Goal: Contribute content: Contribute content

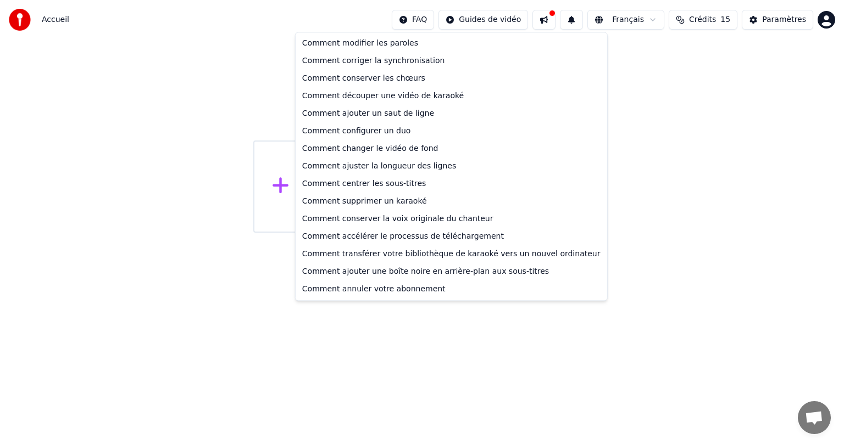
click at [430, 19] on html "Accueil FAQ Guides de vidéo Français Crédits 15 Paramètres Bienvenue sur Youka …" at bounding box center [422, 116] width 844 height 233
click at [378, 237] on div "Comment accélérer le processus de téléchargement" at bounding box center [451, 237] width 307 height 18
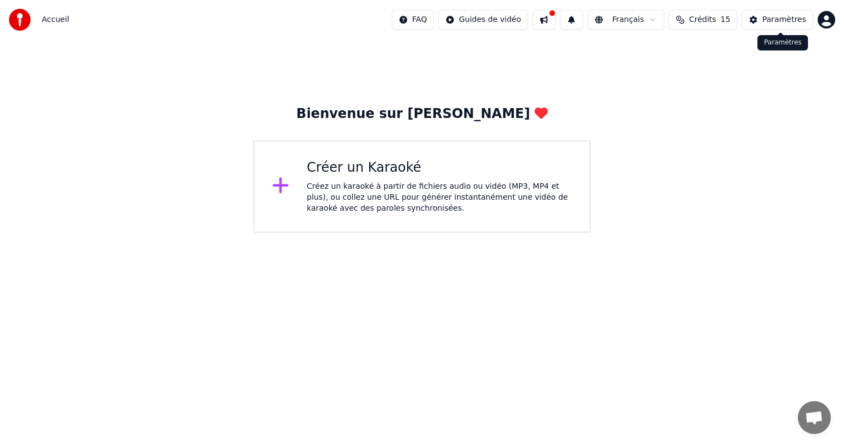
click at [774, 19] on div "Paramètres" at bounding box center [784, 19] width 44 height 11
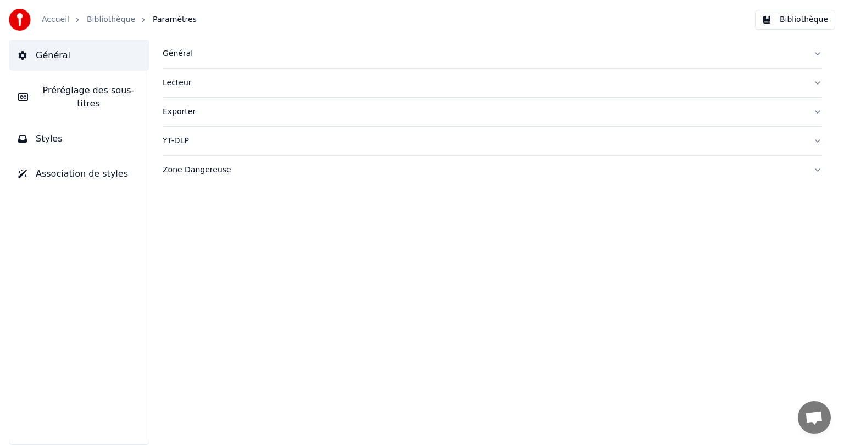
click at [176, 81] on div "Lecteur" at bounding box center [484, 82] width 642 height 11
click at [187, 211] on div "Exporter" at bounding box center [484, 210] width 642 height 11
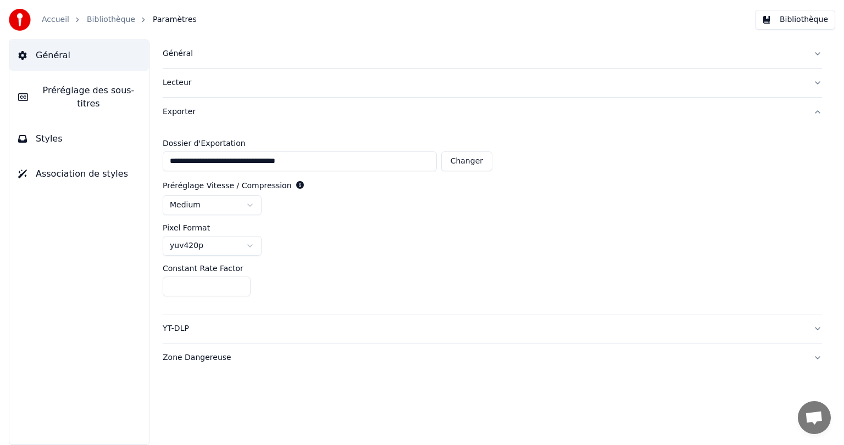
click at [187, 81] on div "Lecteur" at bounding box center [484, 82] width 642 height 11
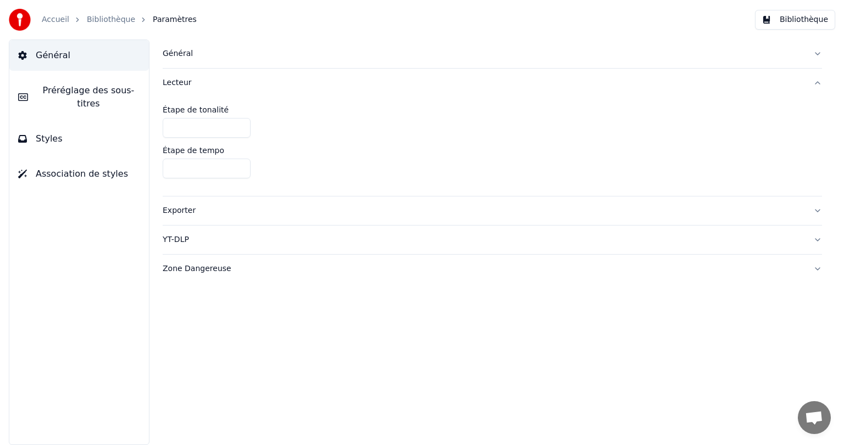
click at [178, 236] on div "YT-DLP" at bounding box center [484, 240] width 642 height 11
drag, startPoint x: 166, startPoint y: 182, endPoint x: 182, endPoint y: 182, distance: 16.5
click at [181, 182] on div at bounding box center [492, 186] width 659 height 13
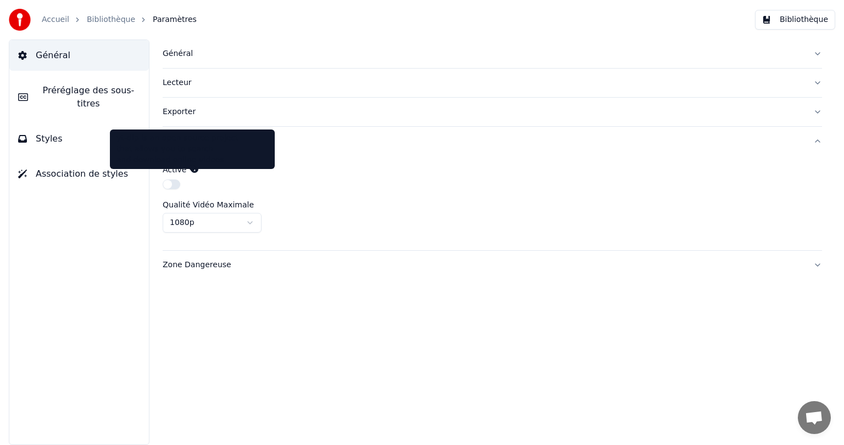
click at [197, 148] on div "yt-dlp is an open source project that allows you to search and download online …" at bounding box center [192, 149] width 152 height 33
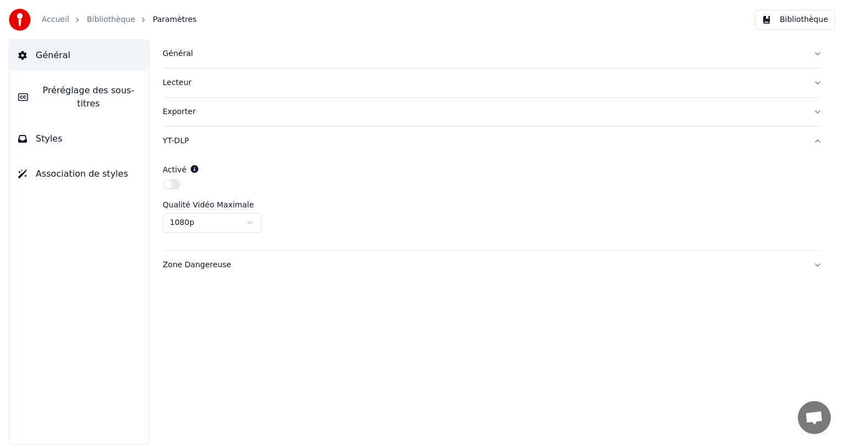
click at [182, 166] on label "Activé" at bounding box center [175, 170] width 24 height 8
click at [180, 51] on div "Général" at bounding box center [484, 53] width 642 height 11
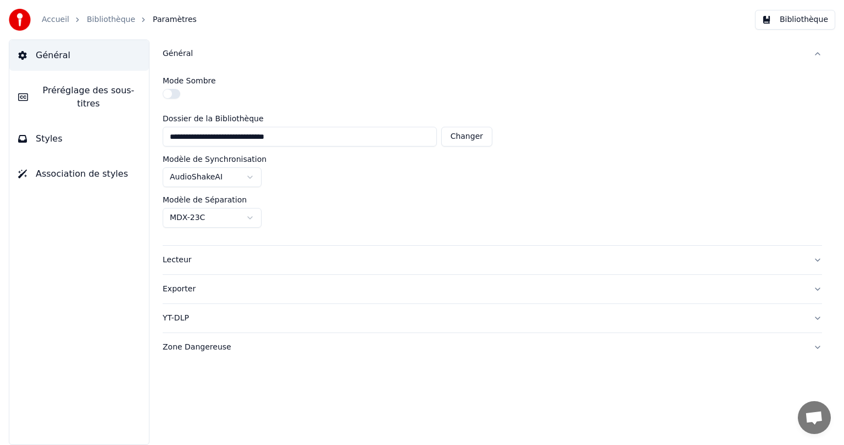
click at [52, 132] on span "Styles" at bounding box center [49, 138] width 27 height 13
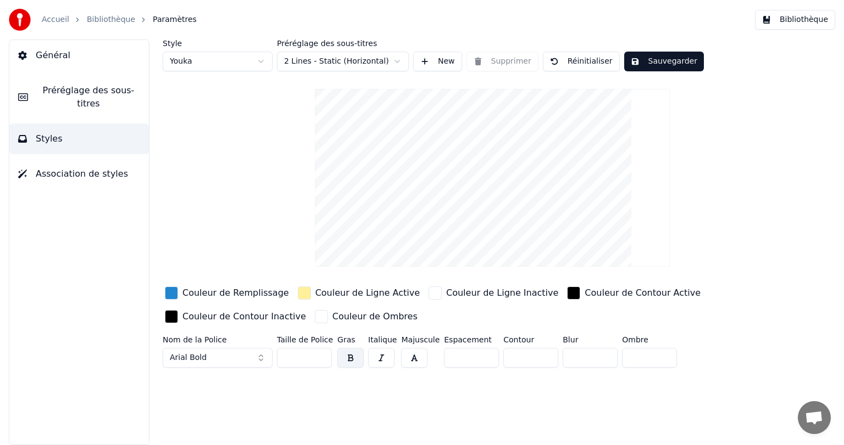
click at [649, 58] on button "Sauvegarder" at bounding box center [664, 62] width 80 height 20
click at [109, 18] on link "Bibliothèque" at bounding box center [111, 19] width 48 height 11
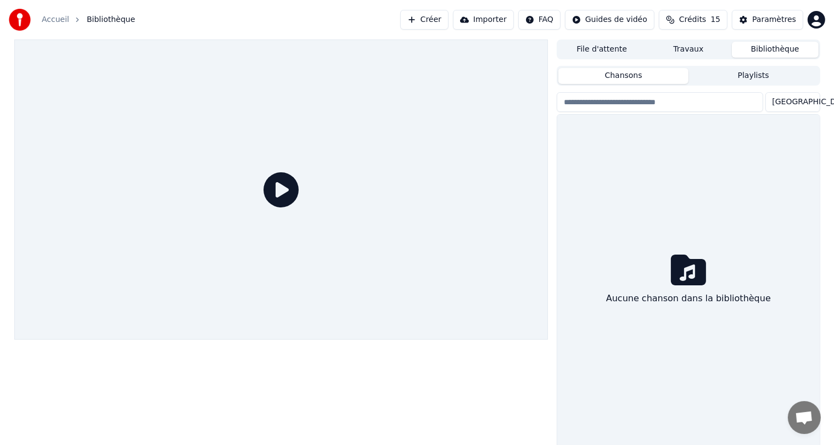
click at [755, 47] on button "Bibliothèque" at bounding box center [775, 50] width 87 height 16
click at [611, 152] on div "Aucune chanson dans la bibliothèque" at bounding box center [688, 281] width 262 height 333
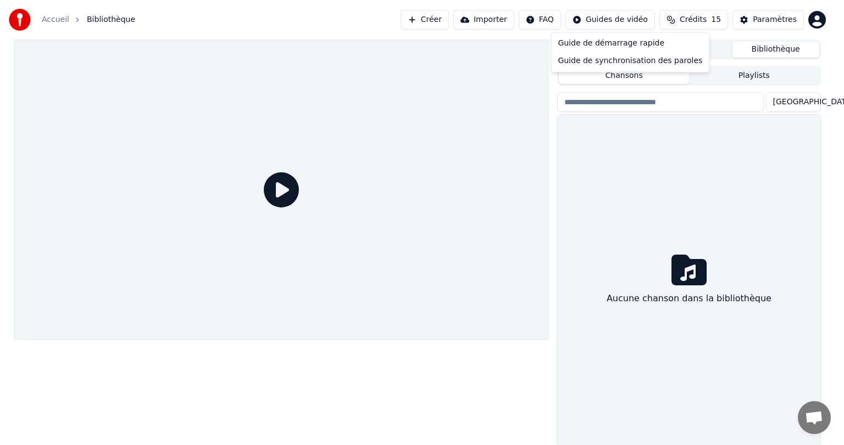
click at [611, 17] on html "Accueil Bibliothèque Créer Importer FAQ Guides de vidéo Crédits 15 Paramètres F…" at bounding box center [422, 222] width 844 height 445
click at [481, 108] on html "Accueil Bibliothèque Créer Importer FAQ Guides de vidéo Crédits 15 Paramètres F…" at bounding box center [422, 222] width 844 height 445
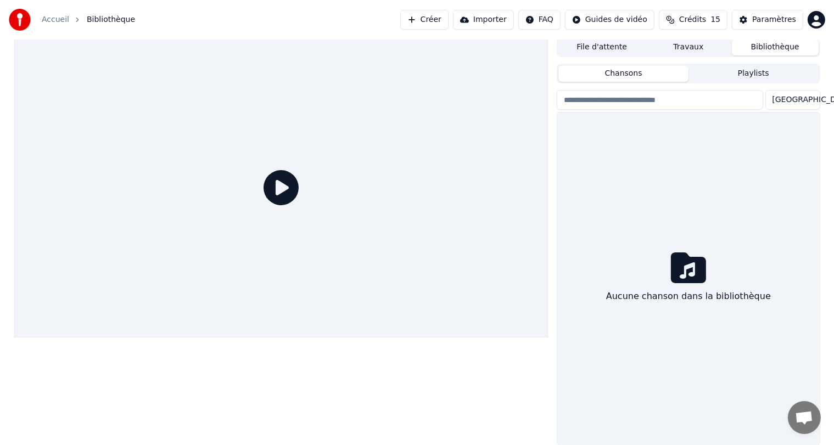
scroll to position [3, 0]
click at [687, 264] on icon at bounding box center [688, 267] width 35 height 31
click at [803, 418] on span "Ouvrir le chat" at bounding box center [804, 418] width 18 height 15
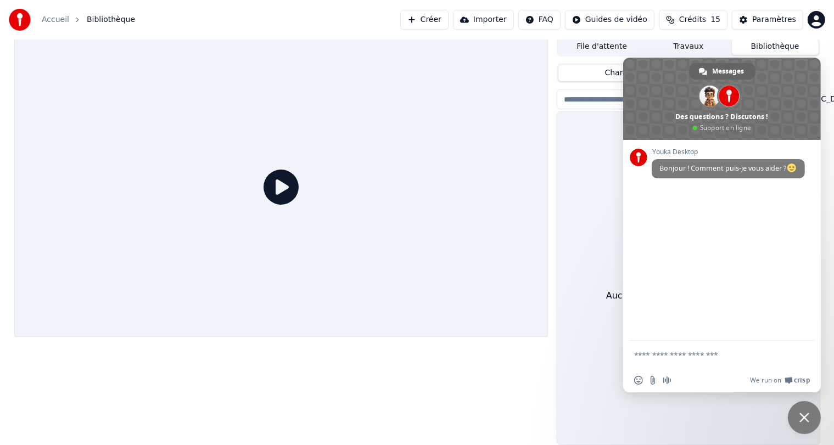
click at [589, 233] on div "Aucune chanson dans la bibliothèque" at bounding box center [688, 278] width 262 height 333
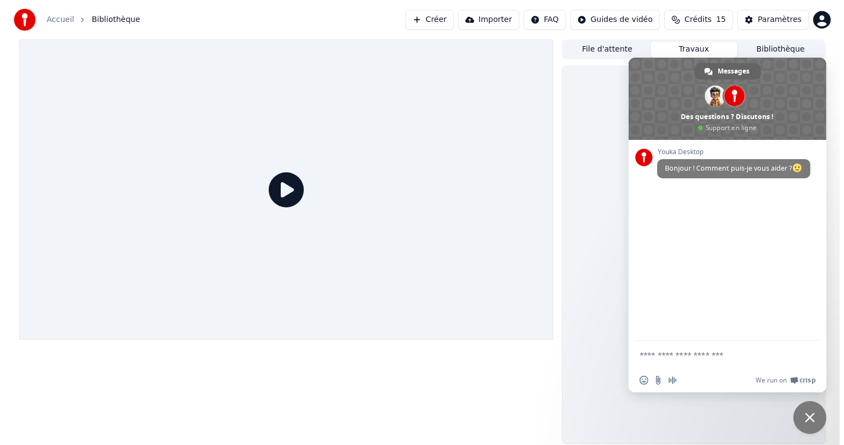
scroll to position [0, 0]
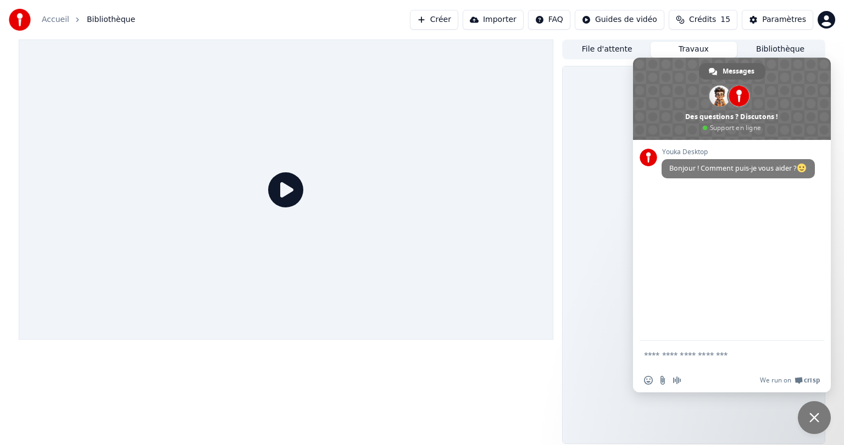
click at [694, 48] on button "Travaux" at bounding box center [693, 50] width 87 height 16
click at [733, 231] on div "Youka Desktop Bonjour ! Comment puis-je vous aider ?" at bounding box center [732, 240] width 198 height 201
click at [812, 420] on span "Fermer le chat" at bounding box center [814, 418] width 10 height 10
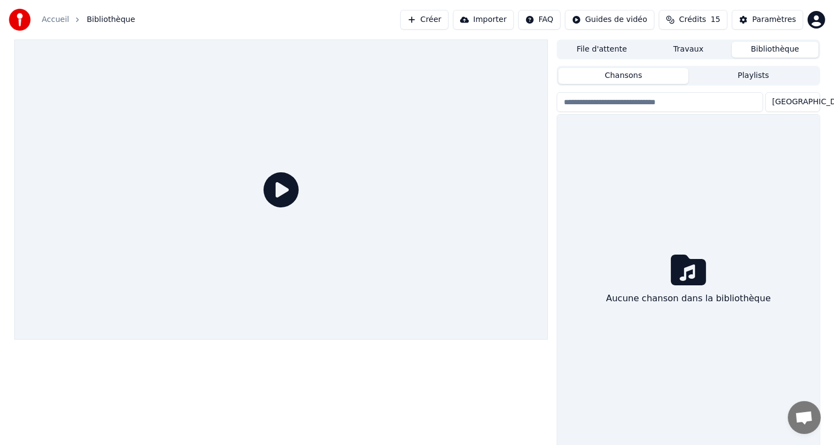
click at [772, 49] on button "Bibliothèque" at bounding box center [775, 50] width 87 height 16
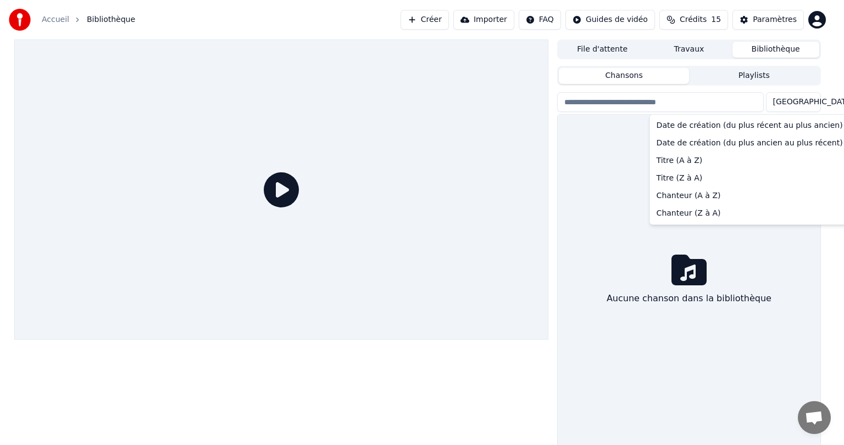
click at [806, 100] on html "Accueil Bibliothèque Créer Importer FAQ Guides de vidéo Crédits 15 Paramètres F…" at bounding box center [422, 222] width 844 height 445
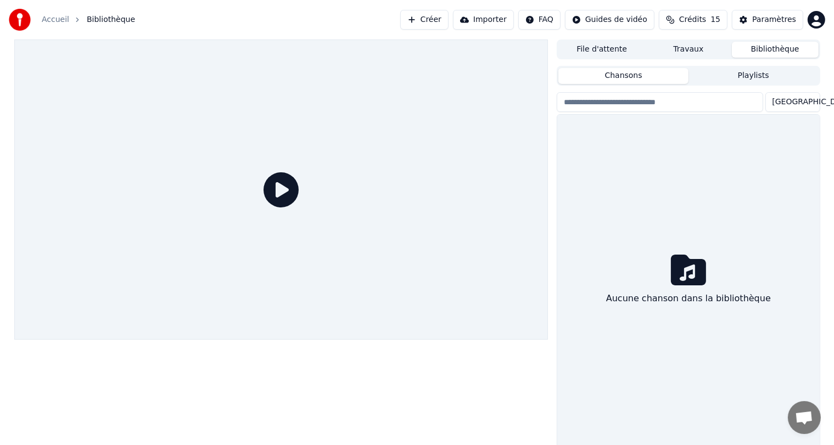
click at [694, 275] on icon at bounding box center [688, 270] width 35 height 35
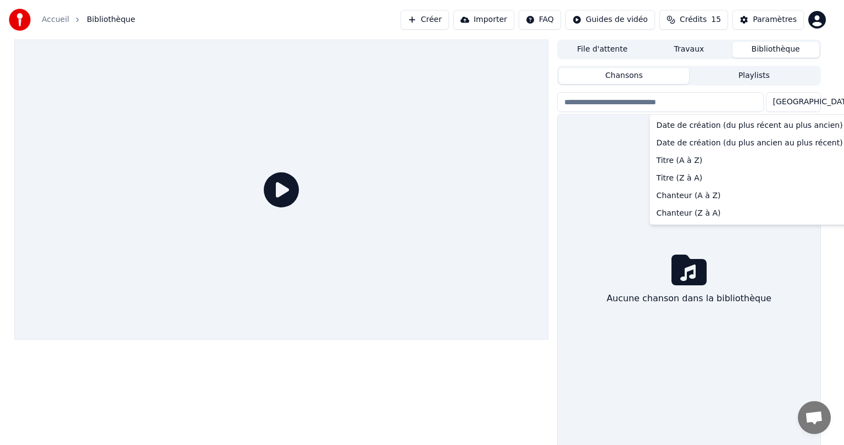
click at [807, 101] on html "Accueil Bibliothèque Créer Importer FAQ Guides de vidéo Crédits 15 Paramètres F…" at bounding box center [422, 222] width 844 height 445
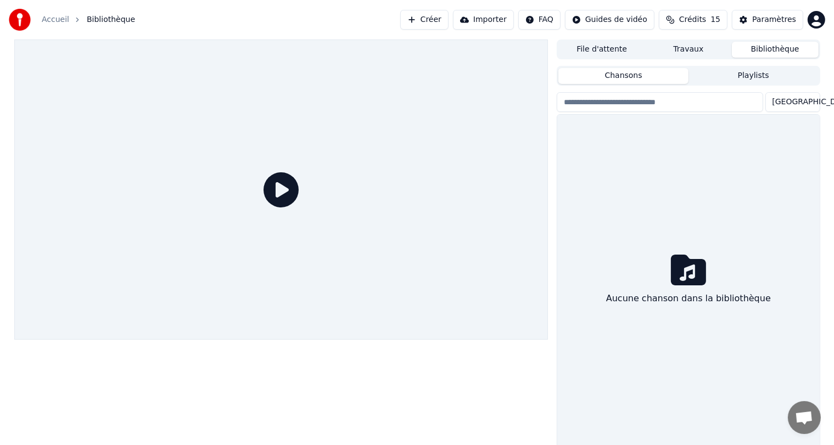
click at [695, 101] on input "search" at bounding box center [660, 102] width 206 height 20
type input "**********"
drag, startPoint x: 704, startPoint y: 156, endPoint x: 783, endPoint y: 145, distance: 80.4
click at [706, 156] on div "Aucune chanson dans la bibliothèque" at bounding box center [688, 281] width 262 height 333
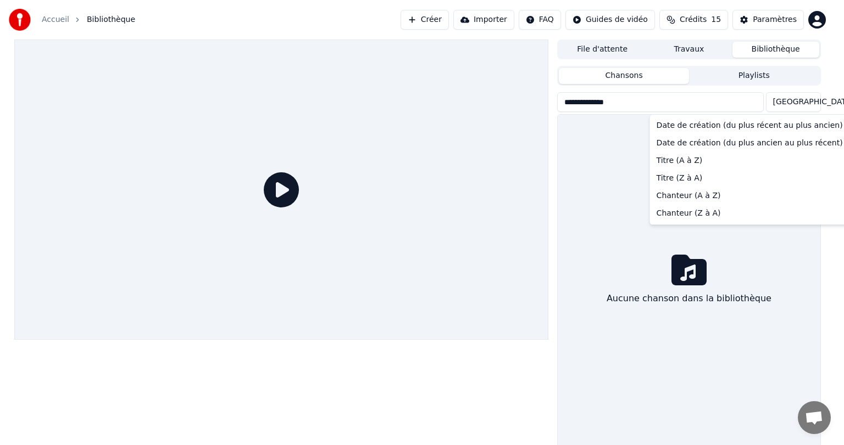
click at [810, 99] on html "**********" at bounding box center [422, 222] width 844 height 445
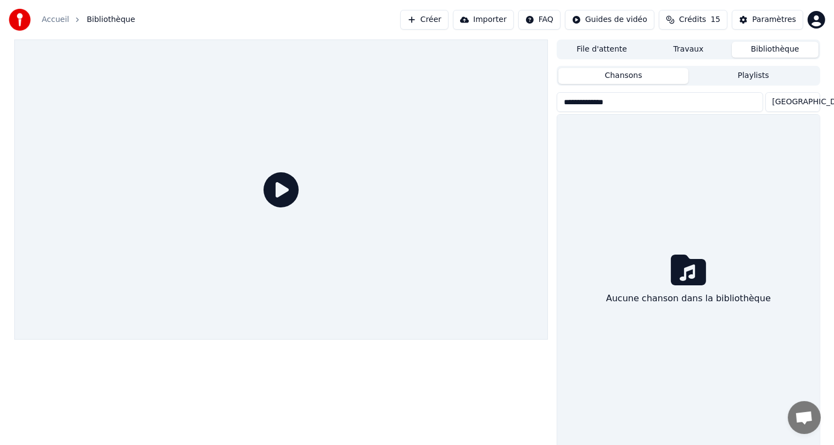
click at [661, 185] on div "Aucune chanson dans la bibliothèque" at bounding box center [688, 281] width 262 height 333
click at [637, 74] on button "Chansons" at bounding box center [624, 76] width 130 height 16
click at [759, 100] on input "**********" at bounding box center [660, 102] width 206 height 20
click at [759, 100] on input "search" at bounding box center [660, 102] width 206 height 20
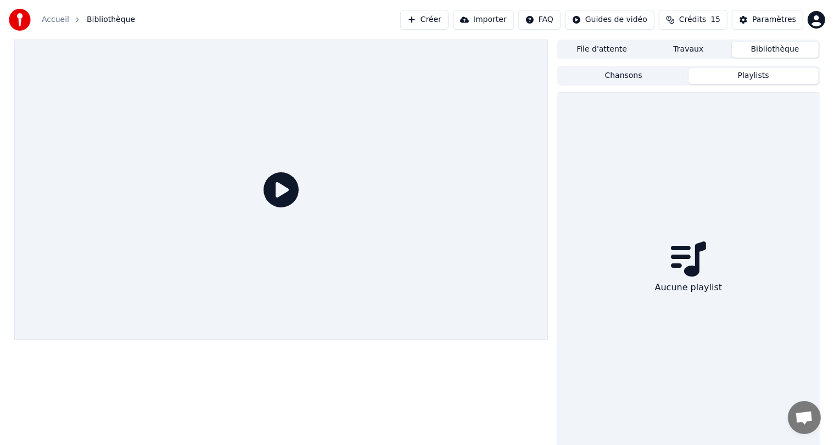
click at [750, 75] on button "Playlists" at bounding box center [754, 76] width 130 height 16
click at [679, 262] on icon at bounding box center [688, 259] width 35 height 35
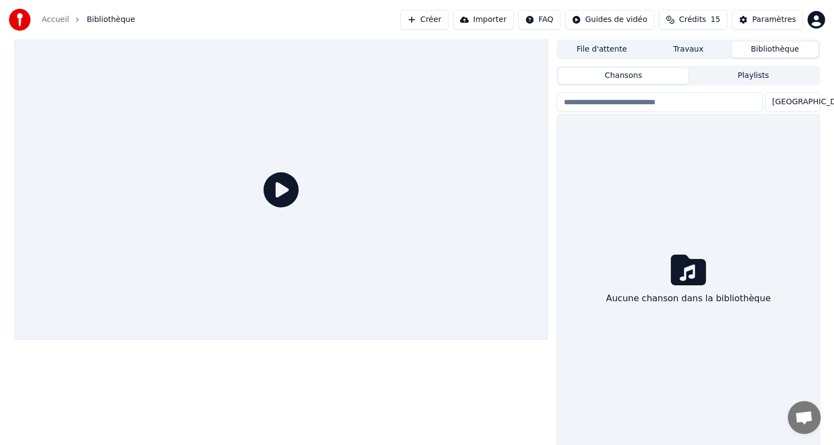
click at [621, 73] on button "Chansons" at bounding box center [624, 76] width 130 height 16
click at [688, 269] on icon at bounding box center [688, 270] width 35 height 35
click at [755, 49] on button "Bibliothèque" at bounding box center [775, 50] width 87 height 16
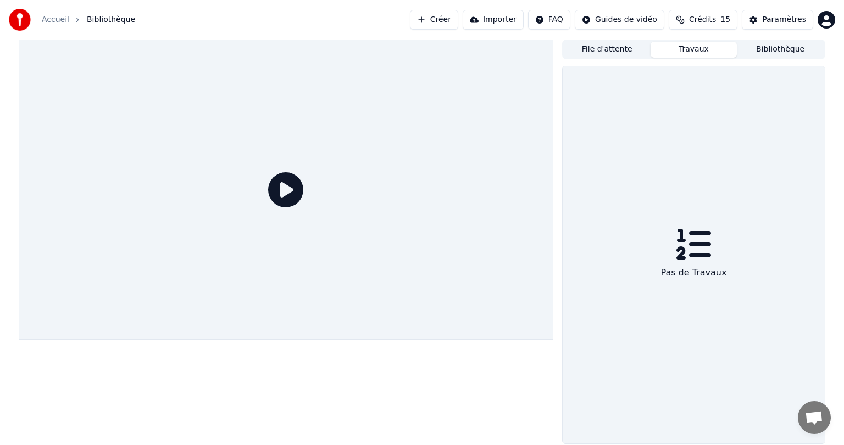
click at [685, 51] on button "Travaux" at bounding box center [693, 50] width 87 height 16
click at [607, 46] on button "File d'attente" at bounding box center [607, 50] width 87 height 16
click at [656, 246] on div "Aucune chanson dans la file d'attente" at bounding box center [693, 254] width 262 height 377
click at [817, 421] on span "Ouvrir le chat" at bounding box center [814, 418] width 18 height 15
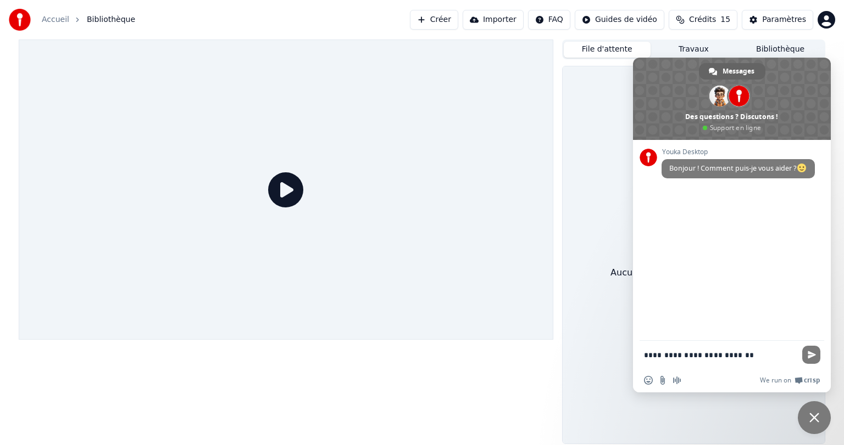
click at [722, 375] on div "Insérer un emoji Envoyer un fichier Message audio We run on Crisp" at bounding box center [732, 381] width 198 height 24
click at [751, 353] on textarea "**********" at bounding box center [720, 355] width 152 height 10
type textarea "**********"
click at [812, 354] on span "Envoyer" at bounding box center [811, 353] width 8 height 8
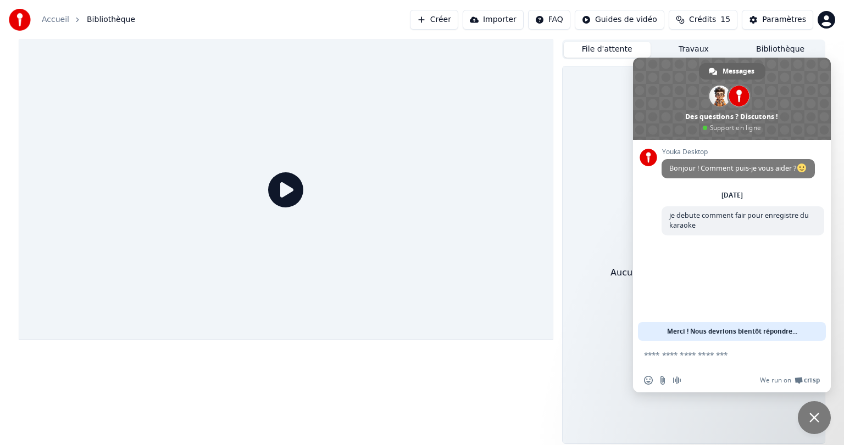
click at [285, 192] on icon at bounding box center [285, 189] width 35 height 35
click at [589, 175] on div "Aucune chanson dans la file d'attente" at bounding box center [693, 254] width 262 height 377
click at [798, 96] on span at bounding box center [732, 99] width 198 height 82
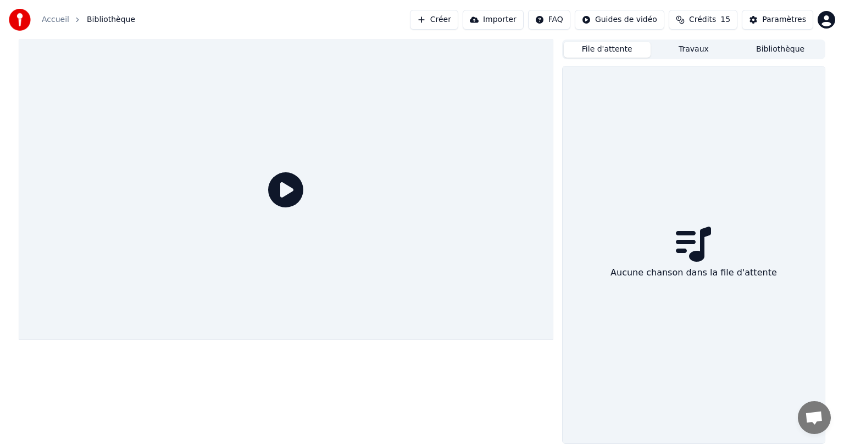
click at [454, 20] on button "Créer" at bounding box center [434, 20] width 48 height 20
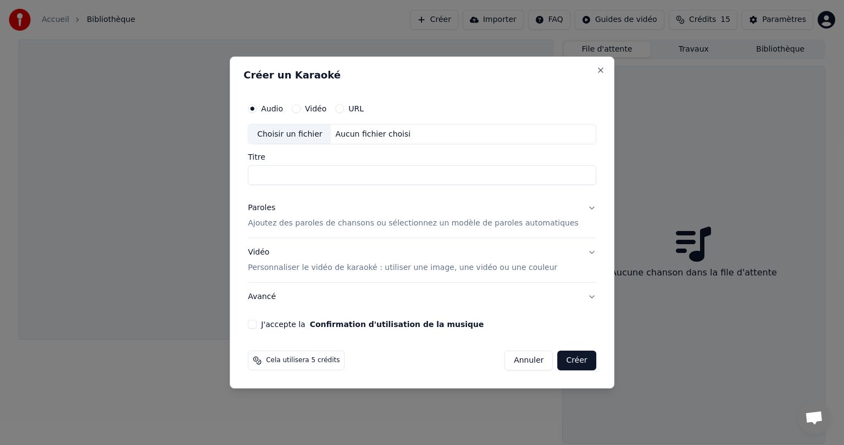
click at [300, 108] on button "Vidéo" at bounding box center [296, 108] width 9 height 9
click at [573, 207] on button "Paroles Ajoutez des paroles de chansons ou sélectionnez un modèle de paroles au…" at bounding box center [422, 216] width 348 height 44
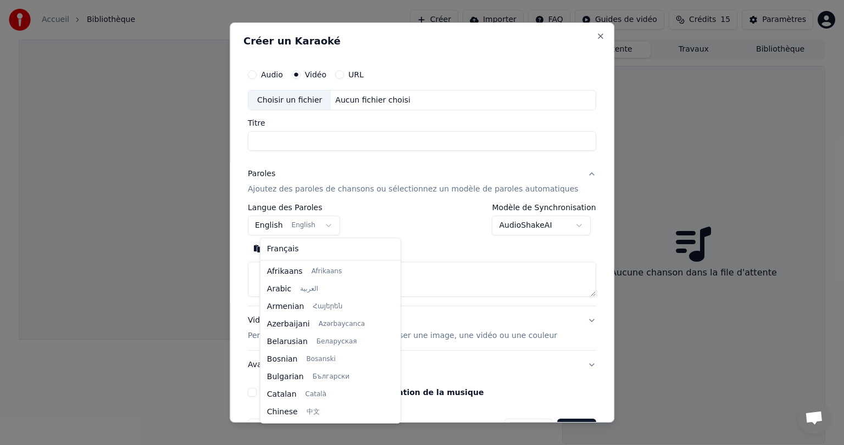
click at [331, 224] on body "**********" at bounding box center [422, 222] width 844 height 445
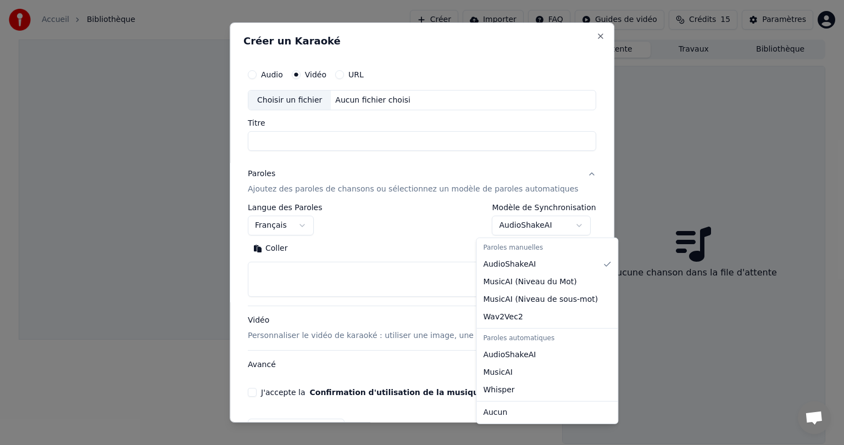
click at [562, 225] on body "**********" at bounding box center [422, 222] width 844 height 445
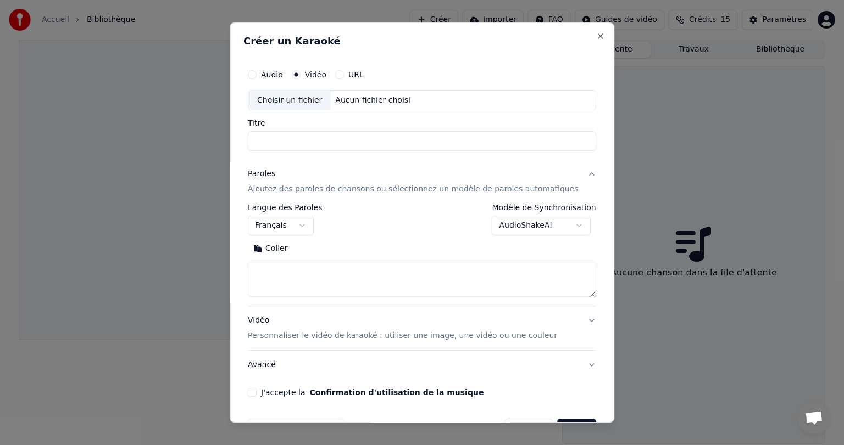
click at [663, 352] on div at bounding box center [422, 222] width 844 height 445
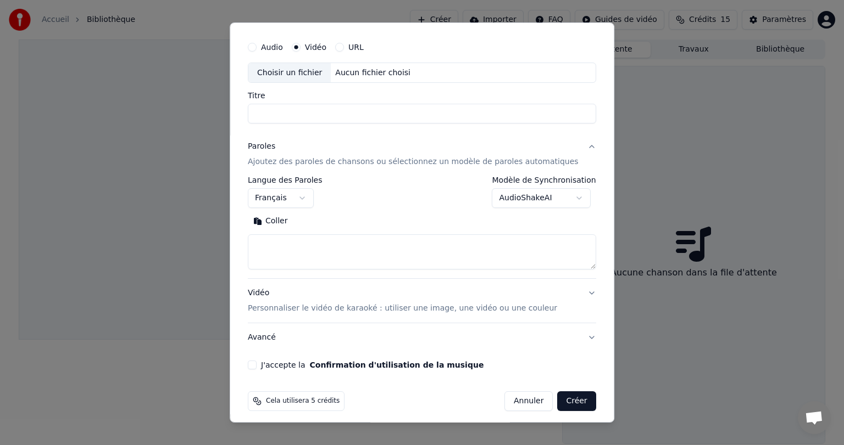
scroll to position [33, 0]
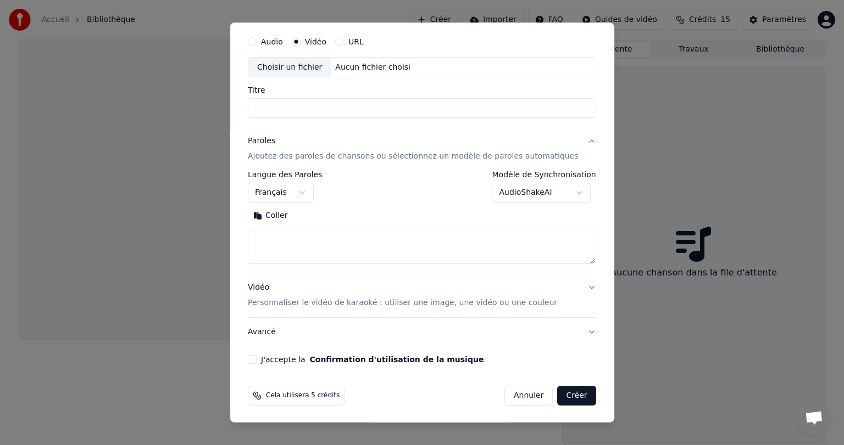
click at [281, 215] on button "Coller" at bounding box center [271, 217] width 46 height 18
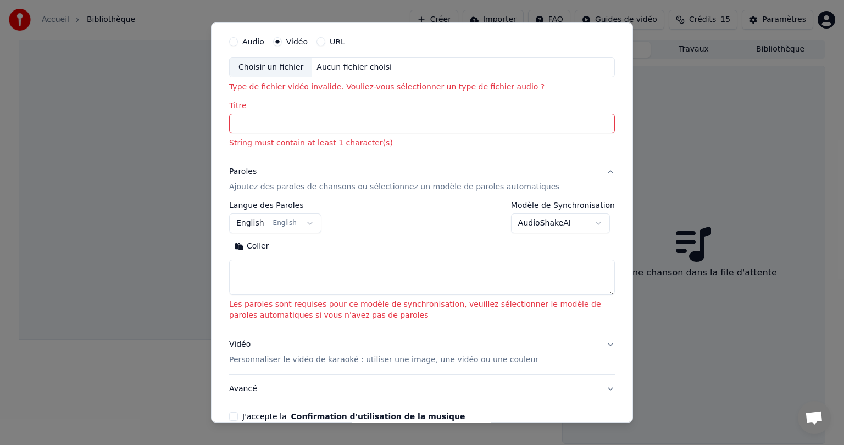
click at [248, 121] on input "Titre" at bounding box center [422, 124] width 386 height 20
click at [576, 35] on div "Audio Vidéo URL" at bounding box center [422, 42] width 386 height 22
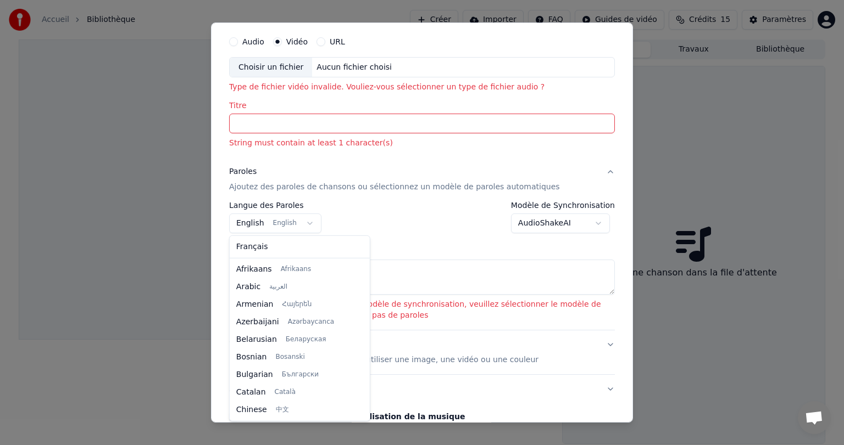
click at [303, 221] on body "**********" at bounding box center [422, 222] width 844 height 445
select select "**"
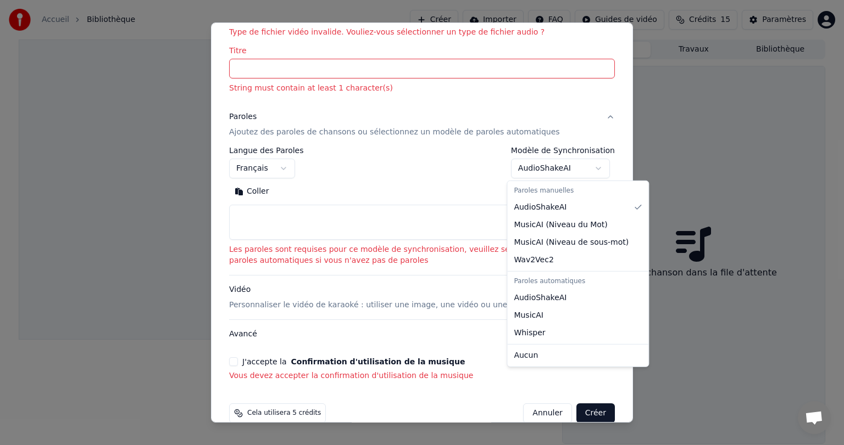
click at [543, 166] on body "**********" at bounding box center [422, 222] width 844 height 445
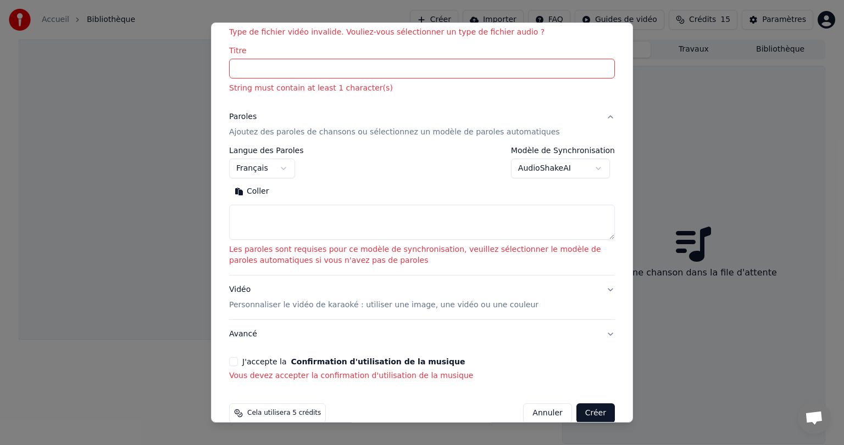
click at [601, 290] on button "Vidéo Personnaliser le vidéo de karaoké : utiliser une image, une vidéo ou une …" at bounding box center [422, 298] width 386 height 44
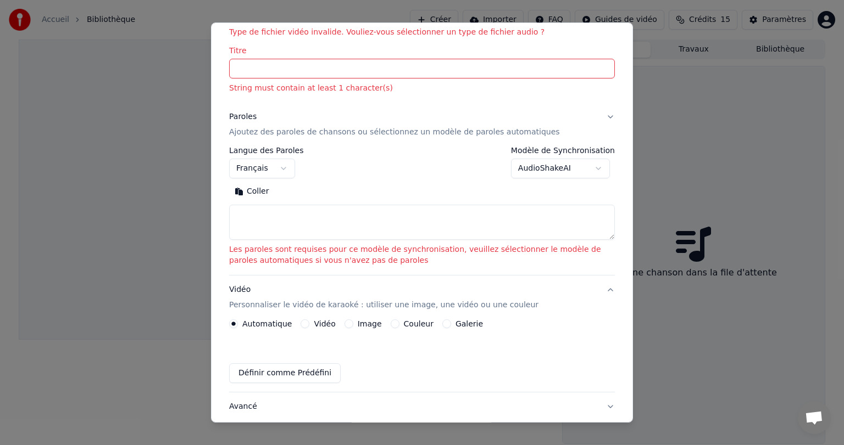
scroll to position [49, 0]
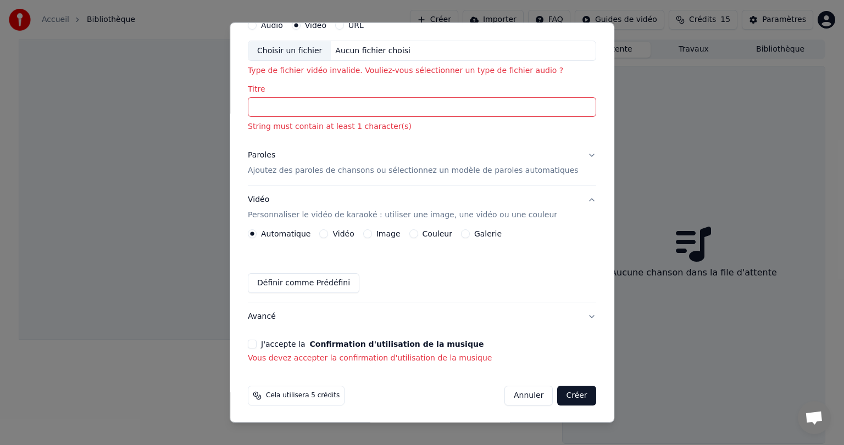
click at [257, 344] on button "J'accepte la Confirmation d'utilisation de la musique" at bounding box center [252, 344] width 9 height 9
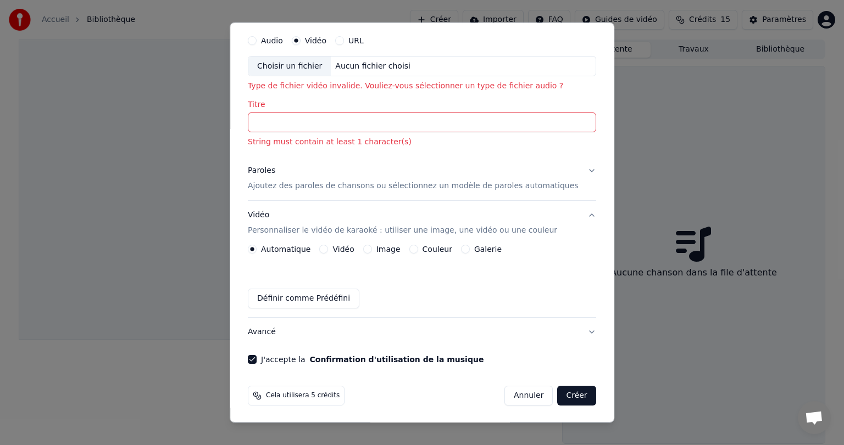
click at [560, 396] on button "Créer" at bounding box center [576, 396] width 38 height 20
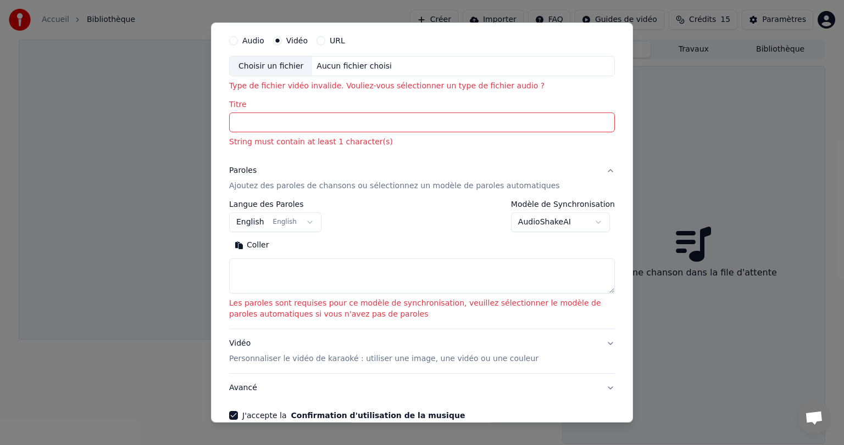
click at [317, 40] on button "URL" at bounding box center [320, 40] width 9 height 9
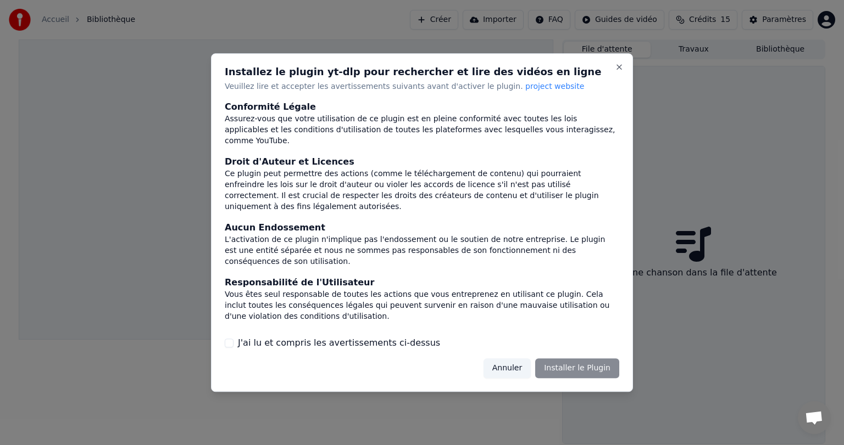
click at [231, 343] on button "J'ai lu et compris les avertissements ci-dessus" at bounding box center [229, 343] width 9 height 9
click at [579, 368] on button "Installer le Plugin" at bounding box center [577, 369] width 84 height 20
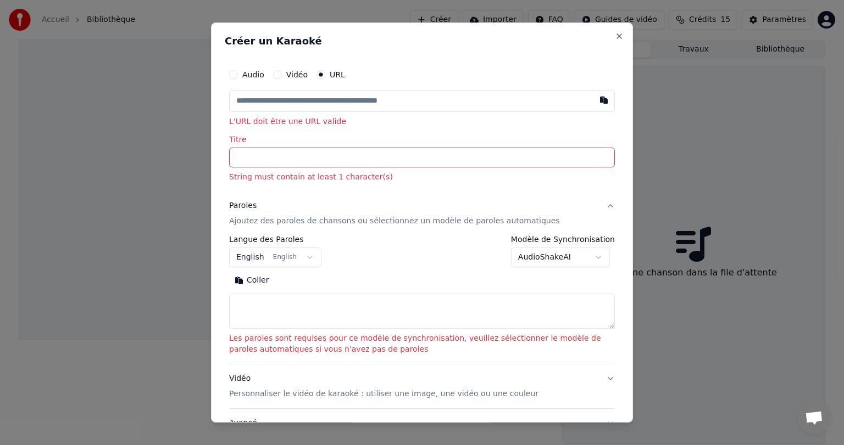
click at [277, 75] on button "Vidéo" at bounding box center [277, 74] width 9 height 9
click at [275, 99] on div "Choisir un fichier" at bounding box center [271, 101] width 82 height 20
click at [288, 99] on div "Choisir un fichier" at bounding box center [271, 101] width 82 height 20
click at [342, 98] on div "Aucun fichier choisi" at bounding box center [354, 100] width 84 height 11
click at [233, 73] on button "Audio" at bounding box center [233, 74] width 9 height 9
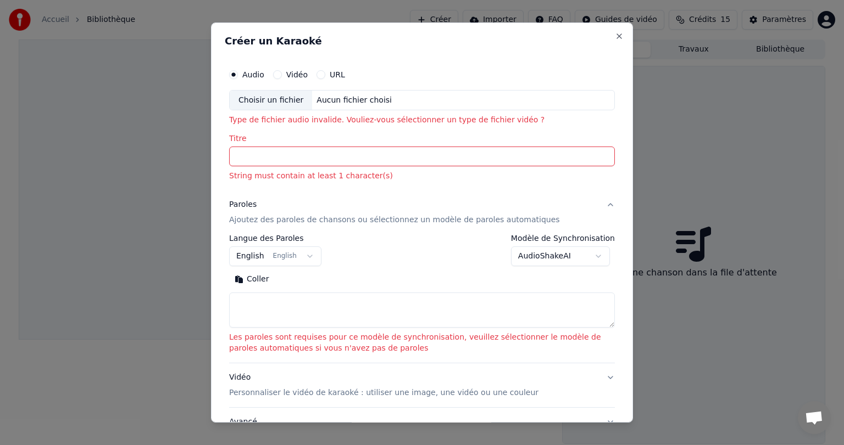
click at [279, 75] on button "Vidéo" at bounding box center [277, 74] width 9 height 9
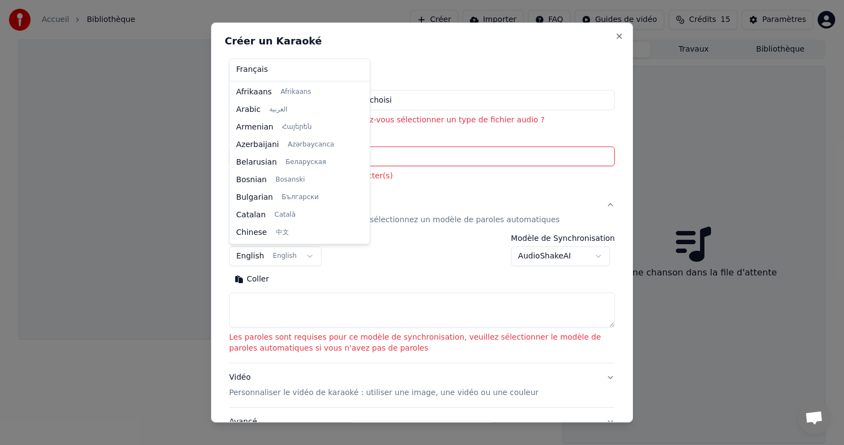
click at [303, 255] on body "**********" at bounding box center [422, 222] width 844 height 445
select select "**"
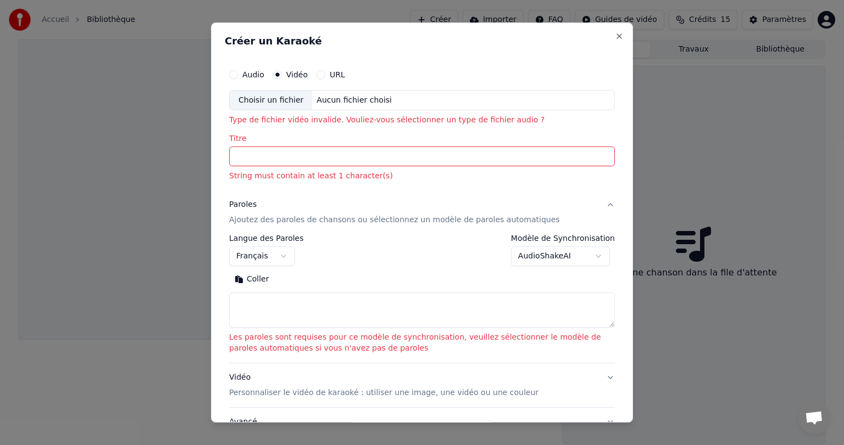
click at [248, 155] on input "Titre" at bounding box center [422, 157] width 386 height 20
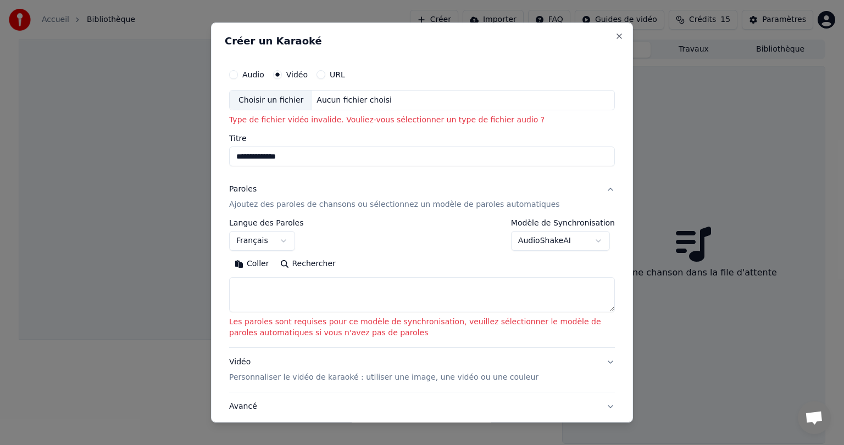
type input "**********"
click at [246, 262] on button "Coller" at bounding box center [252, 264] width 46 height 18
select select "**"
click at [293, 281] on textarea at bounding box center [422, 294] width 386 height 35
click at [285, 156] on input "**********" at bounding box center [422, 157] width 386 height 20
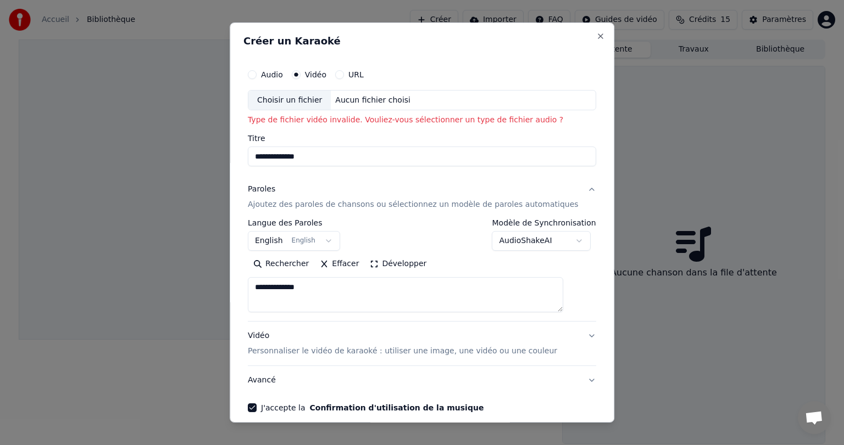
type textarea "**********"
click at [348, 350] on p "Personnaliser le vidéo de karaoké : utiliser une image, une vidéo ou une couleur" at bounding box center [402, 351] width 309 height 11
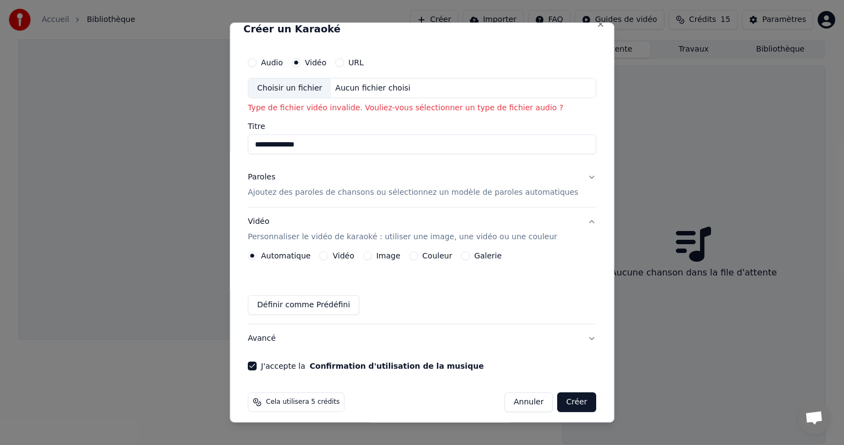
scroll to position [19, 0]
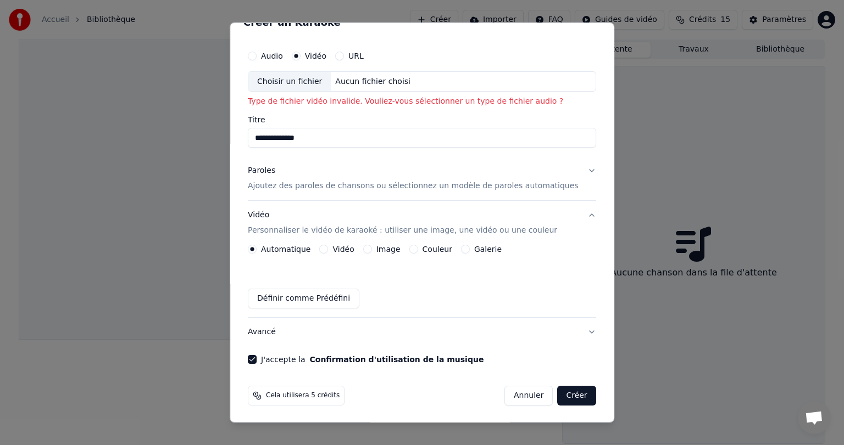
click at [557, 397] on button "Créer" at bounding box center [576, 396] width 38 height 20
click at [557, 395] on button "Créer" at bounding box center [576, 396] width 38 height 20
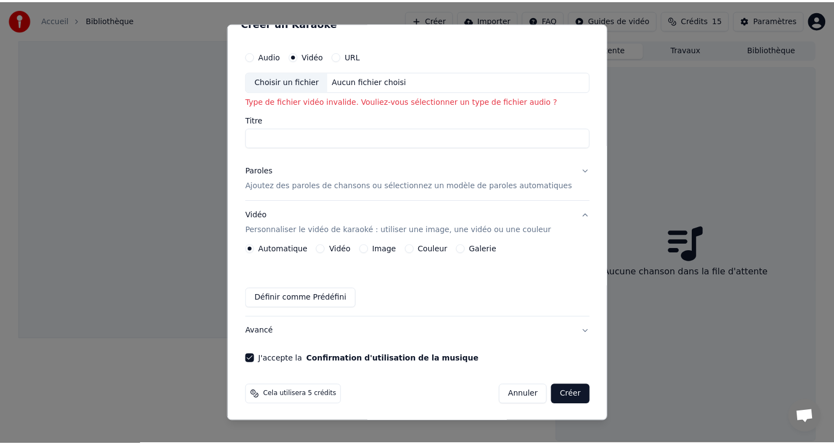
scroll to position [3, 0]
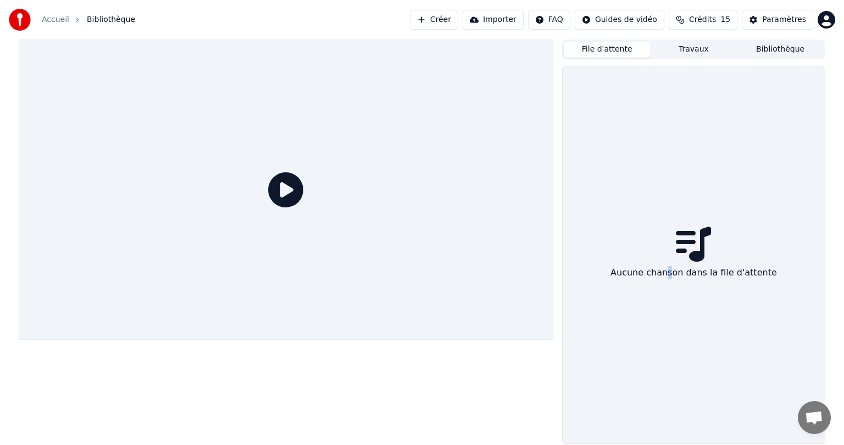
click at [510, 19] on button "Importer" at bounding box center [492, 20] width 61 height 20
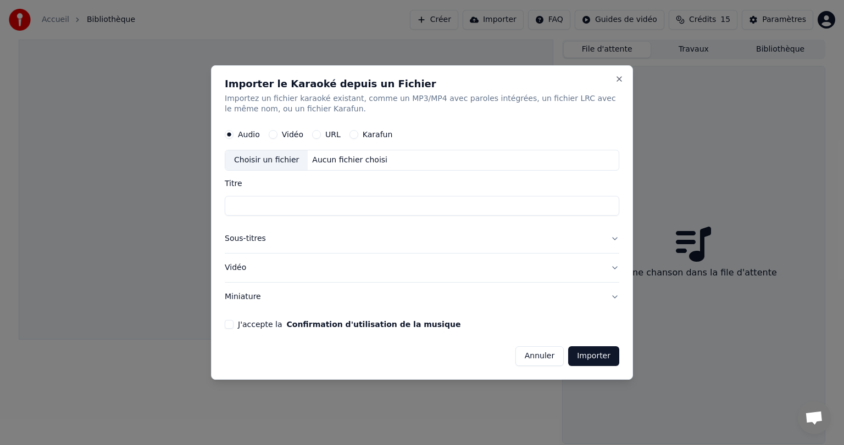
click at [615, 267] on button "Vidéo" at bounding box center [422, 268] width 394 height 29
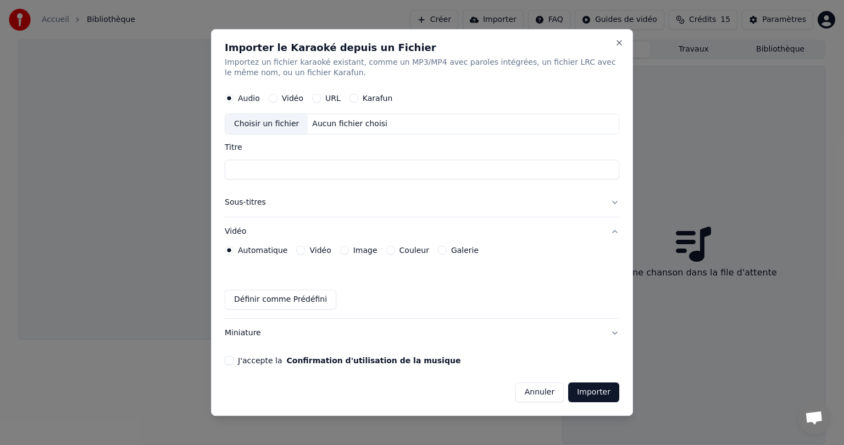
click at [615, 267] on div "Automatique Vidéo Image Couleur Galerie Définir comme Prédéfini" at bounding box center [422, 278] width 394 height 64
click at [613, 229] on button "Vidéo" at bounding box center [422, 232] width 394 height 29
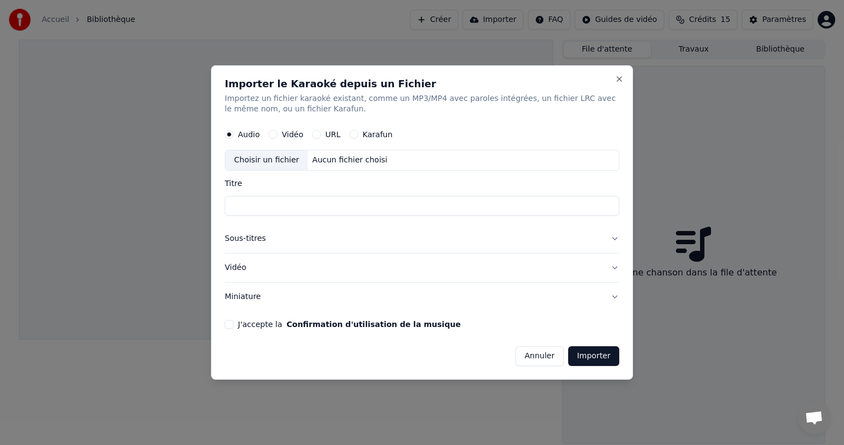
click at [242, 202] on input "Titre" at bounding box center [422, 207] width 394 height 20
type input "**********"
click at [587, 356] on button "Importer" at bounding box center [593, 357] width 51 height 20
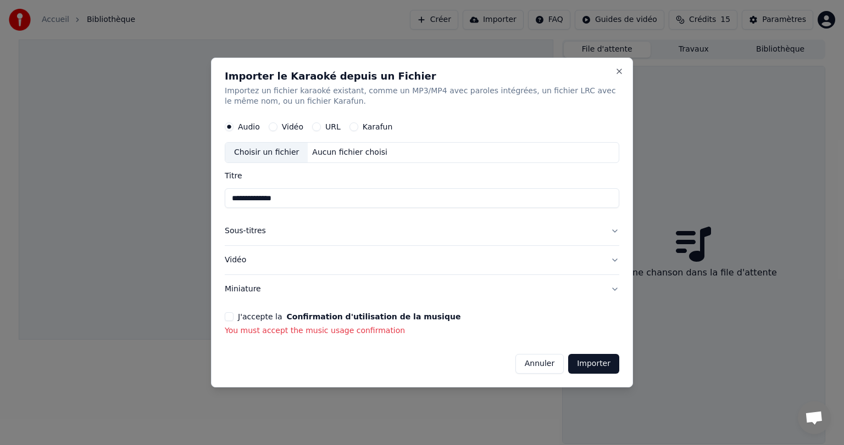
click at [227, 316] on button "J'accepte la Confirmation d'utilisation de la musique" at bounding box center [229, 317] width 9 height 9
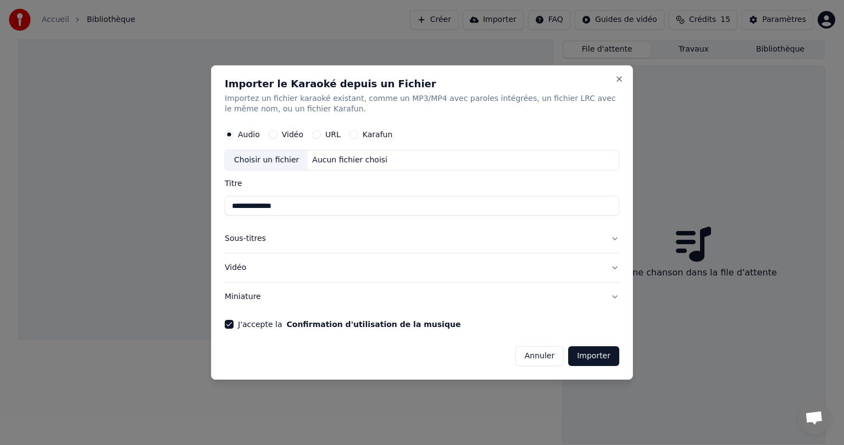
click at [595, 356] on button "Importer" at bounding box center [593, 357] width 51 height 20
click at [271, 134] on button "Vidéo" at bounding box center [273, 135] width 9 height 9
click at [587, 356] on button "Importer" at bounding box center [593, 357] width 51 height 20
click at [617, 76] on button "Close" at bounding box center [619, 79] width 9 height 9
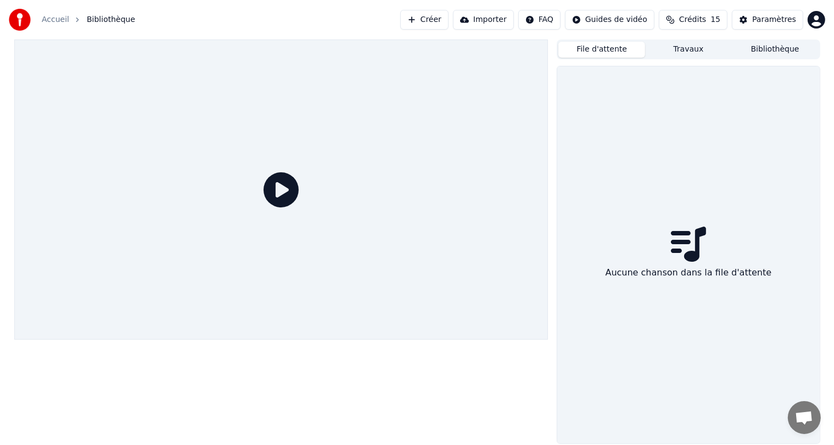
click at [773, 47] on button "Bibliothèque" at bounding box center [775, 50] width 87 height 16
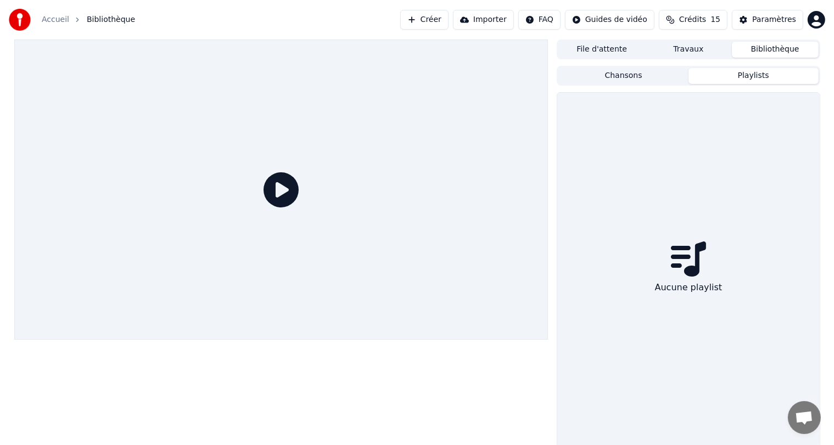
click at [740, 73] on button "Playlists" at bounding box center [754, 76] width 130 height 16
